Goal: Task Accomplishment & Management: Complete application form

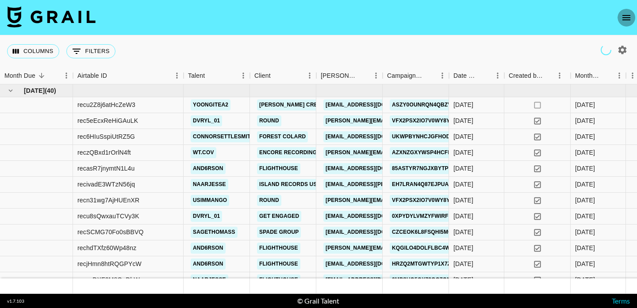
click at [625, 18] on icon "open drawer" at bounding box center [626, 17] width 11 height 11
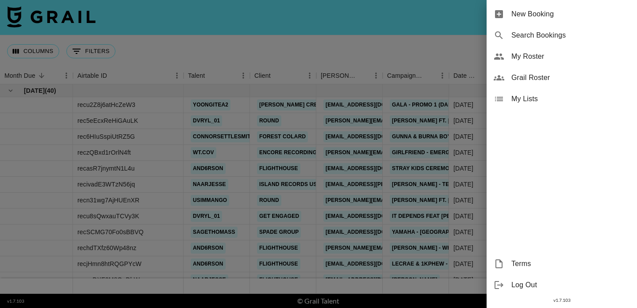
click at [549, 15] on span "New Booking" at bounding box center [570, 14] width 119 height 11
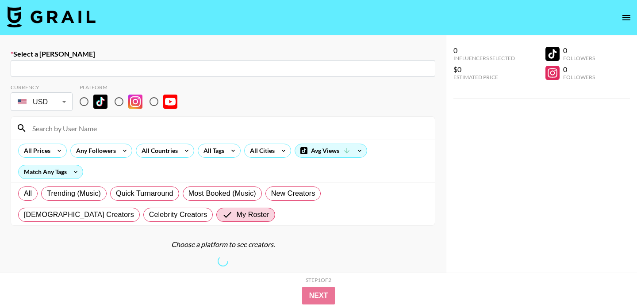
click at [55, 68] on input "text" at bounding box center [223, 69] width 414 height 10
click at [56, 68] on input "text" at bounding box center [223, 69] width 414 height 10
paste input "[EMAIL_ADDRESS][DOMAIN_NAME]"
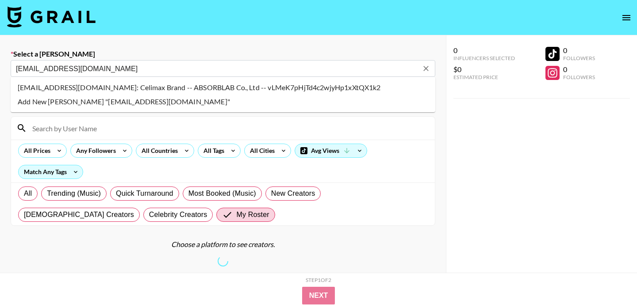
paste input "[EMAIL_ADDRESS][DOMAIN_NAME]"
click at [86, 85] on li "globalmkt@celimax.co.kr: Celimax Brand -- ABSORBLAB Co., Ltd -- vLMeK7pHjTd4c2w…" at bounding box center [223, 87] width 425 height 14
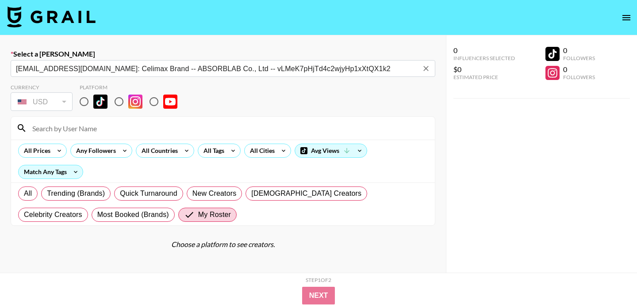
type input "globalmkt@celimax.co.kr: Celimax Brand -- ABSORBLAB Co., Ltd -- vLMeK7pHjTd4c2w…"
click at [86, 104] on input "radio" at bounding box center [84, 101] width 19 height 19
radio input "true"
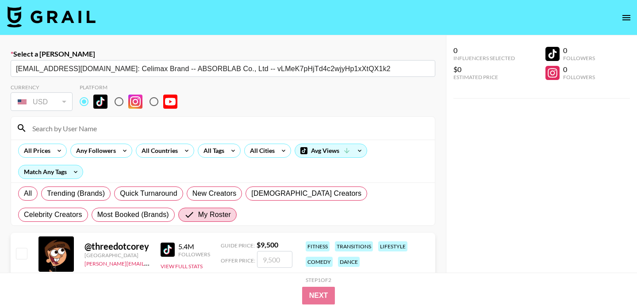
click at [89, 130] on input at bounding box center [228, 128] width 402 height 14
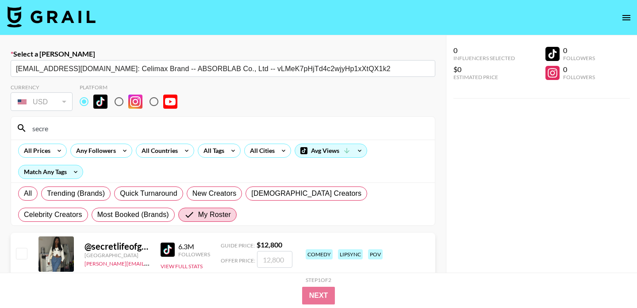
type input "secre"
click at [280, 260] on input "number" at bounding box center [274, 259] width 35 height 17
type input "6"
checkbox input "true"
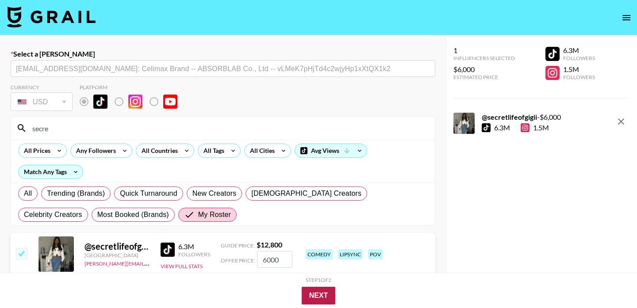
type input "6000"
click at [317, 295] on button "Next" at bounding box center [319, 296] width 34 height 18
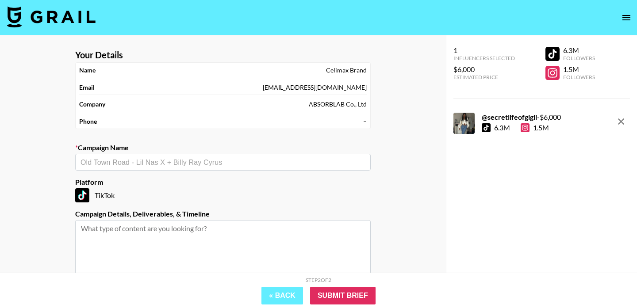
click at [180, 163] on input "text" at bounding box center [222, 162] width 285 height 10
click at [208, 182] on li "Add New Campaign: "Celimax x @secretlifeofgigii"" at bounding box center [222, 181] width 295 height 14
type input "Celimax x @secretlifeofgigii"
click at [333, 290] on input "Submit Brief" at bounding box center [342, 296] width 65 height 18
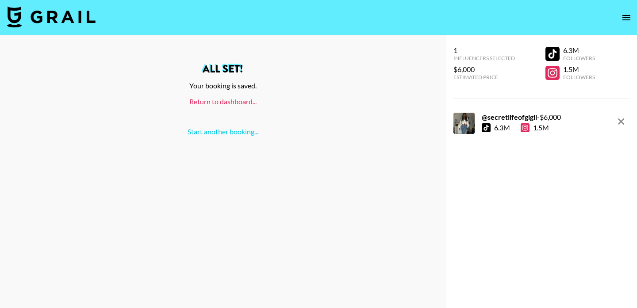
click at [233, 100] on link "Return to dashboard..." at bounding box center [222, 101] width 67 height 8
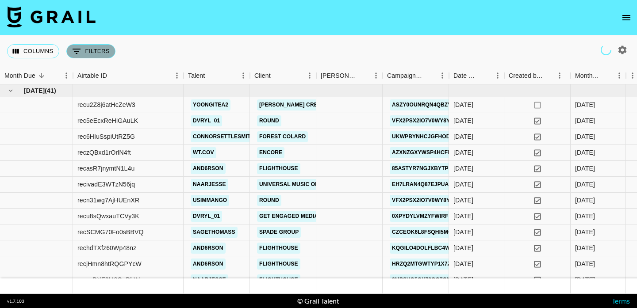
click at [85, 56] on button "0 Filters" at bounding box center [90, 51] width 49 height 14
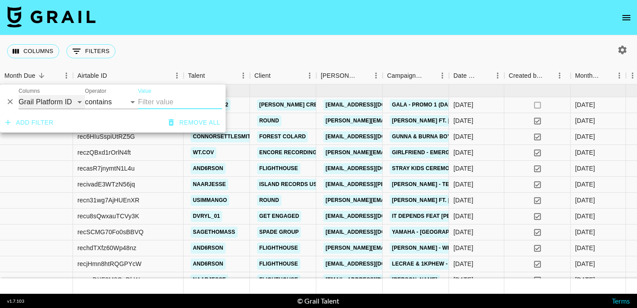
click at [55, 99] on select "Grail Platform ID Airtable ID Talent Manager Client [PERSON_NAME] Campaign (Typ…" at bounding box center [52, 102] width 66 height 14
select select "talentName"
click at [19, 95] on select "Grail Platform ID Airtable ID Talent Manager Client [PERSON_NAME] Campaign (Typ…" at bounding box center [52, 102] width 66 height 14
click at [147, 103] on input "Value" at bounding box center [180, 102] width 84 height 14
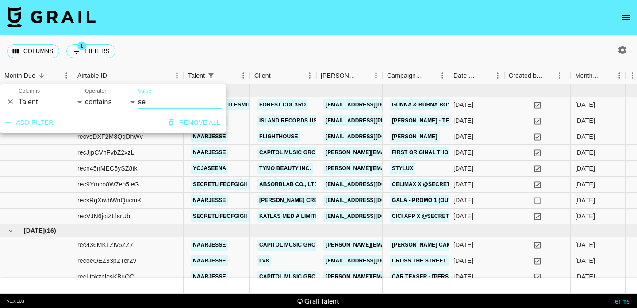
type input "sec"
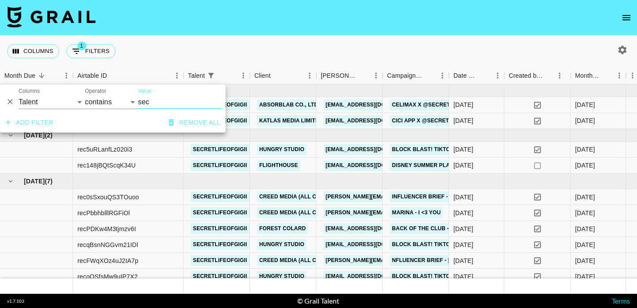
click at [251, 66] on div "Columns 1 Filters + Booking" at bounding box center [318, 51] width 637 height 32
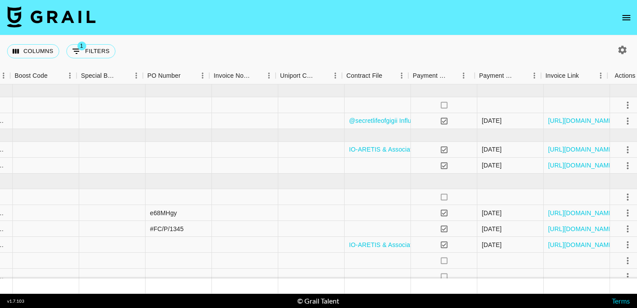
scroll to position [0, 922]
click at [356, 106] on div at bounding box center [378, 105] width 66 height 16
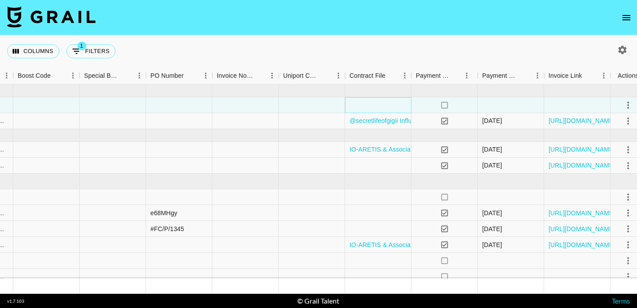
click at [356, 106] on div at bounding box center [378, 105] width 66 height 16
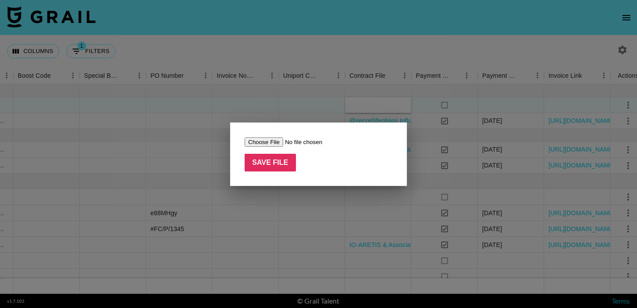
click at [274, 140] on input "file" at bounding box center [301, 142] width 112 height 9
type input "C:\fakepath\@secretlifeofgigii_TikTok_digital_creator_agreement.pdf"
click at [250, 167] on input "Save File" at bounding box center [270, 163] width 51 height 18
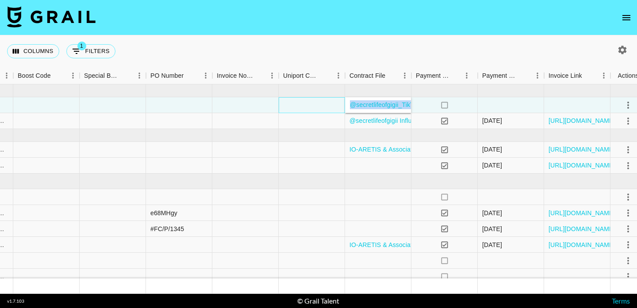
click at [297, 100] on div at bounding box center [312, 105] width 66 height 16
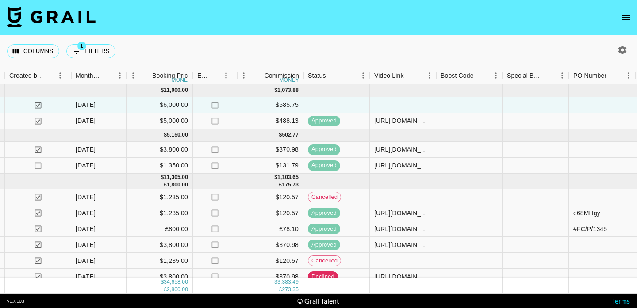
scroll to position [0, 462]
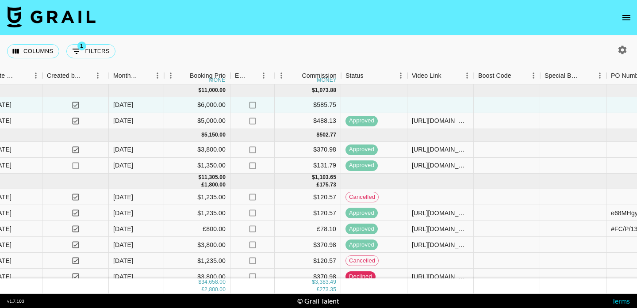
click at [631, 11] on button "open drawer" at bounding box center [626, 18] width 18 height 18
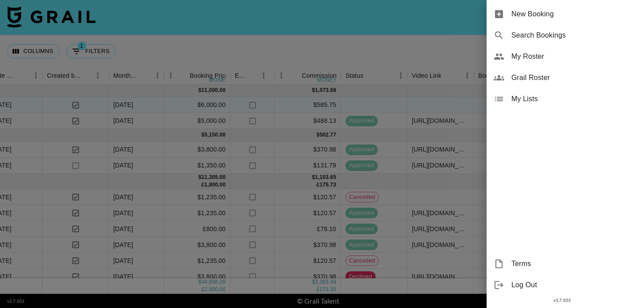
click at [567, 16] on span "New Booking" at bounding box center [570, 14] width 119 height 11
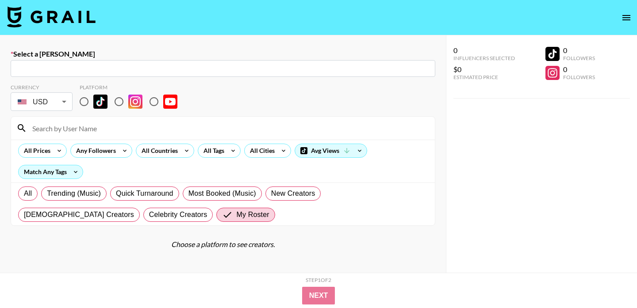
click at [139, 66] on input "text" at bounding box center [223, 69] width 414 height 10
